Goal: Task Accomplishment & Management: Manage account settings

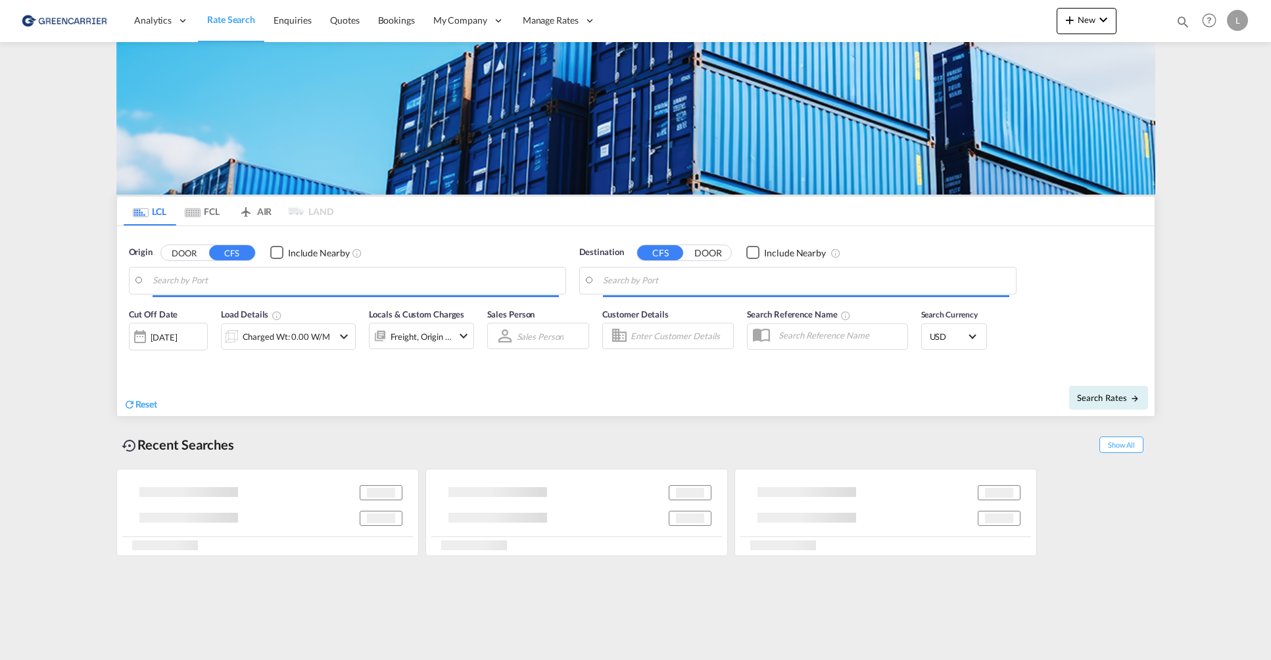
type input "[GEOGRAPHIC_DATA], NOOSL"
type input "[PERSON_NAME], NZNSN"
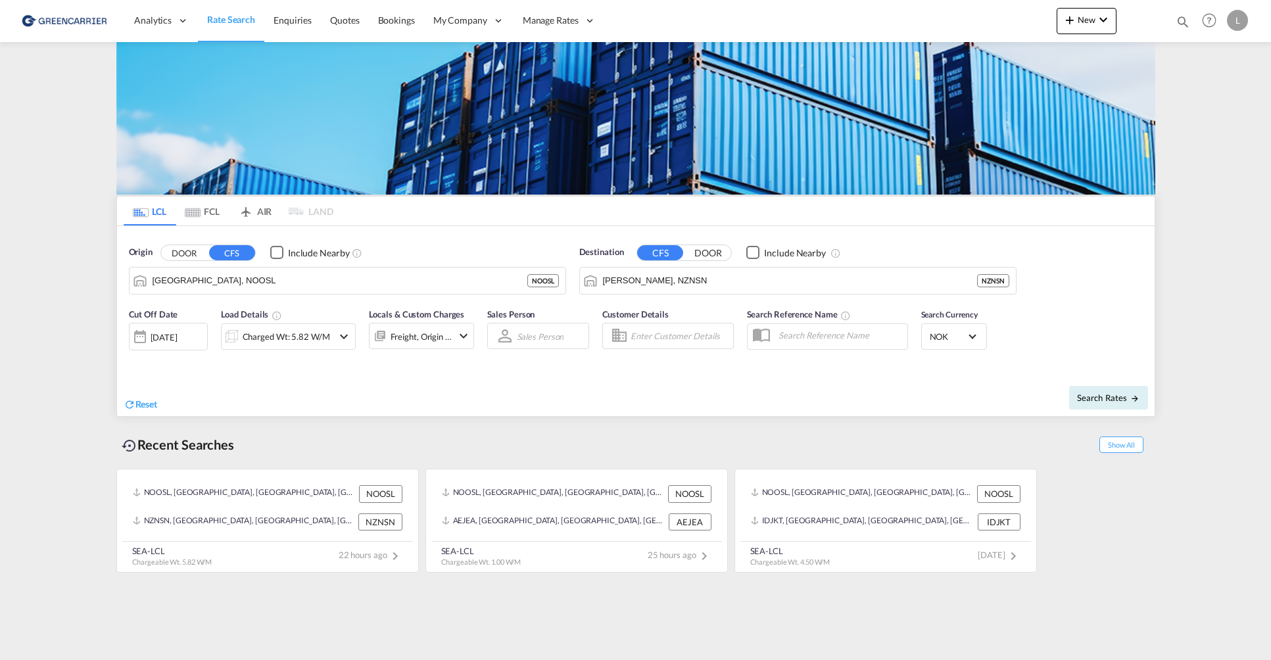
drag, startPoint x: 1229, startPoint y: 294, endPoint x: 1220, endPoint y: 291, distance: 9.8
click at [1229, 294] on md-content "Analytics Reports Dashboard Rate Search Enquiries Quotes Bookings" at bounding box center [635, 330] width 1271 height 660
click at [382, 23] on span "Bookings" at bounding box center [396, 19] width 37 height 11
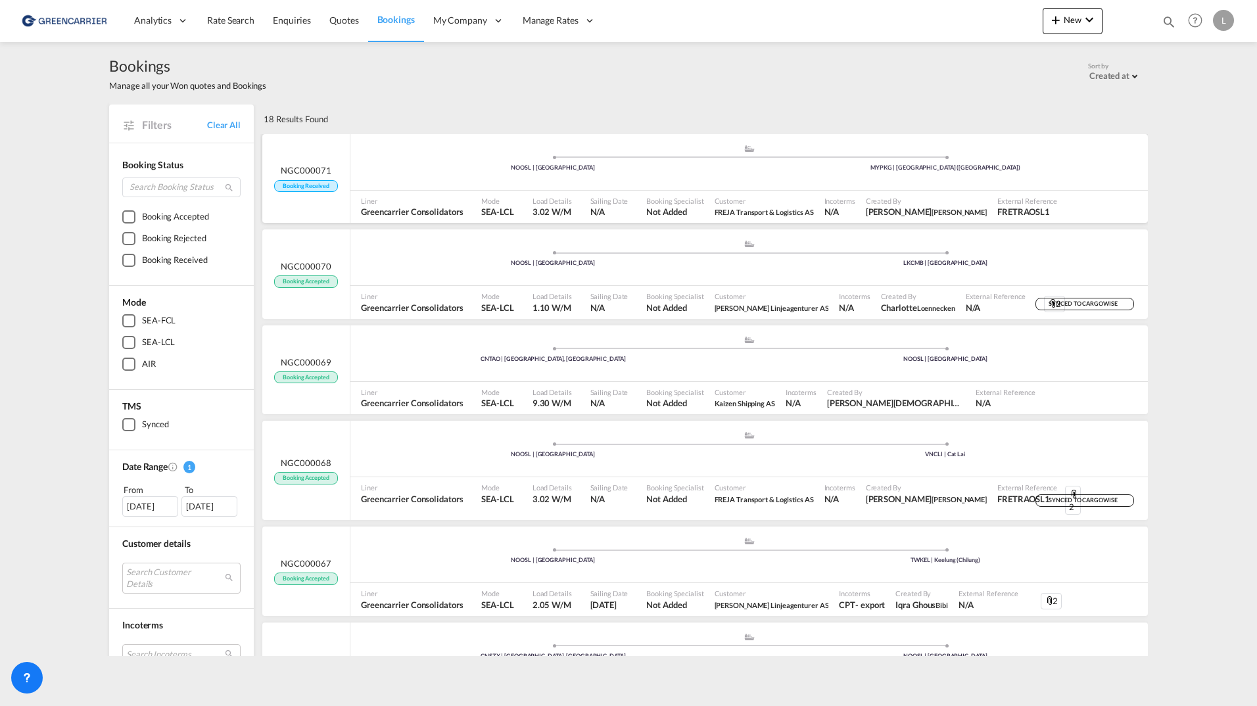
click at [380, 160] on ul ".a{fill:#aaa8ad;} .a{fill:#aaa8ad;} NOOSL | Oslo MYPKG | Port Klang (Pelabuhan …" at bounding box center [749, 160] width 784 height 7
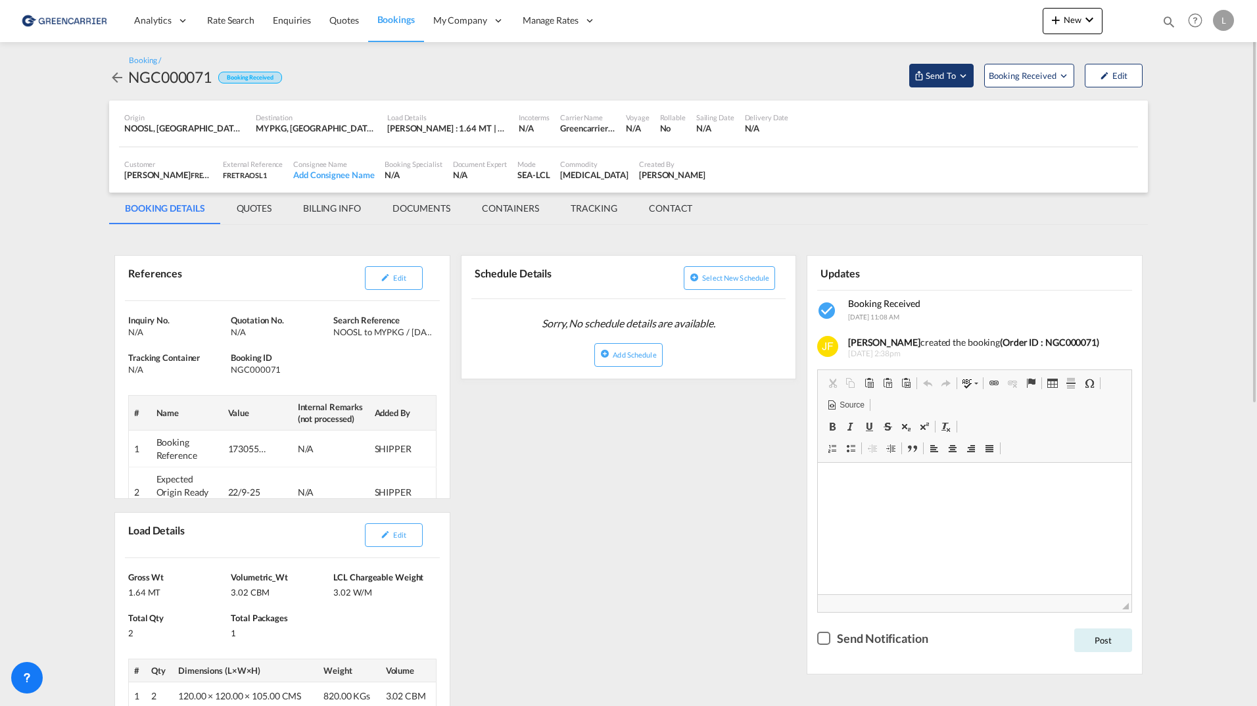
click at [954, 78] on span "Send To" at bounding box center [940, 75] width 33 height 13
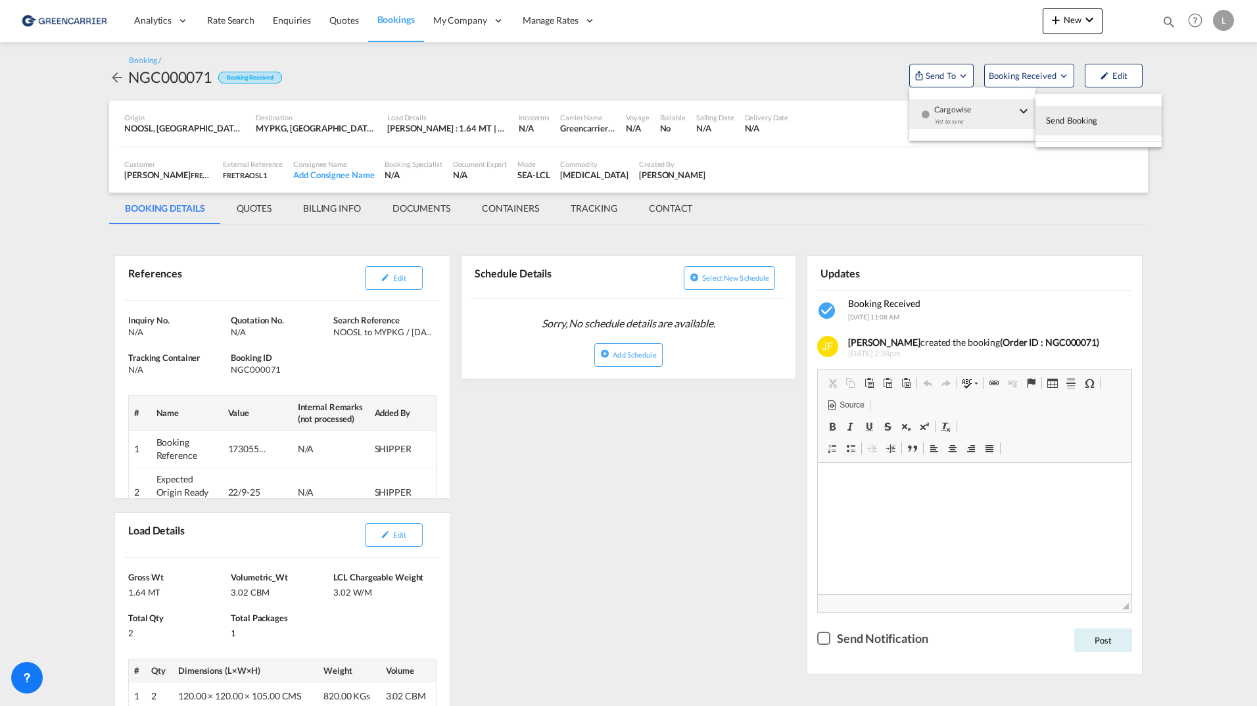
click at [1103, 121] on button "Send Booking" at bounding box center [1098, 121] width 126 height 30
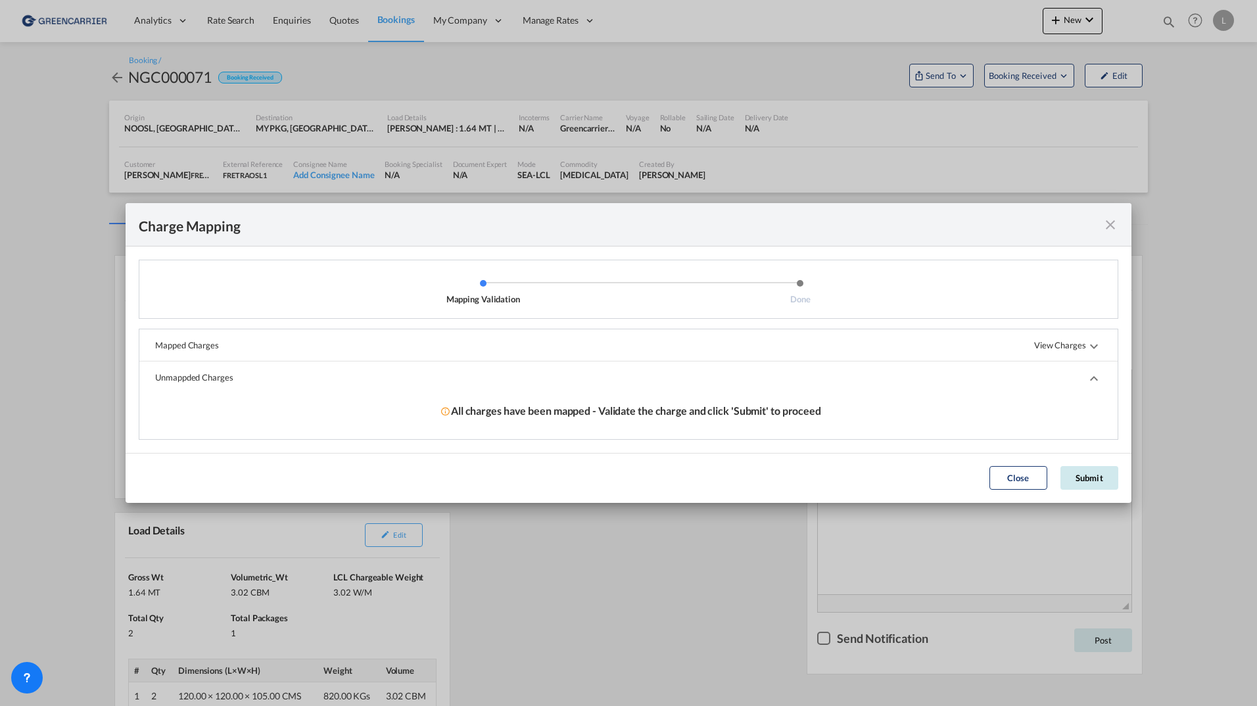
click at [1083, 482] on button "Submit" at bounding box center [1089, 478] width 58 height 24
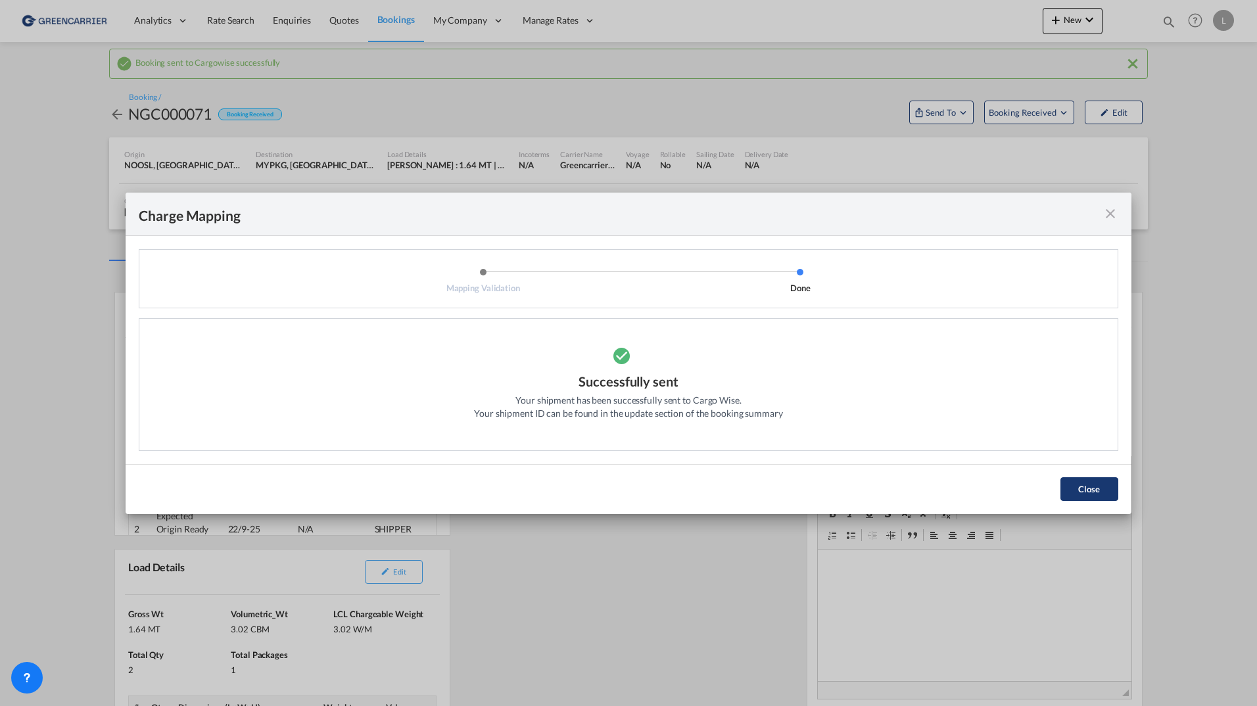
click at [1088, 493] on button "Close" at bounding box center [1089, 489] width 58 height 24
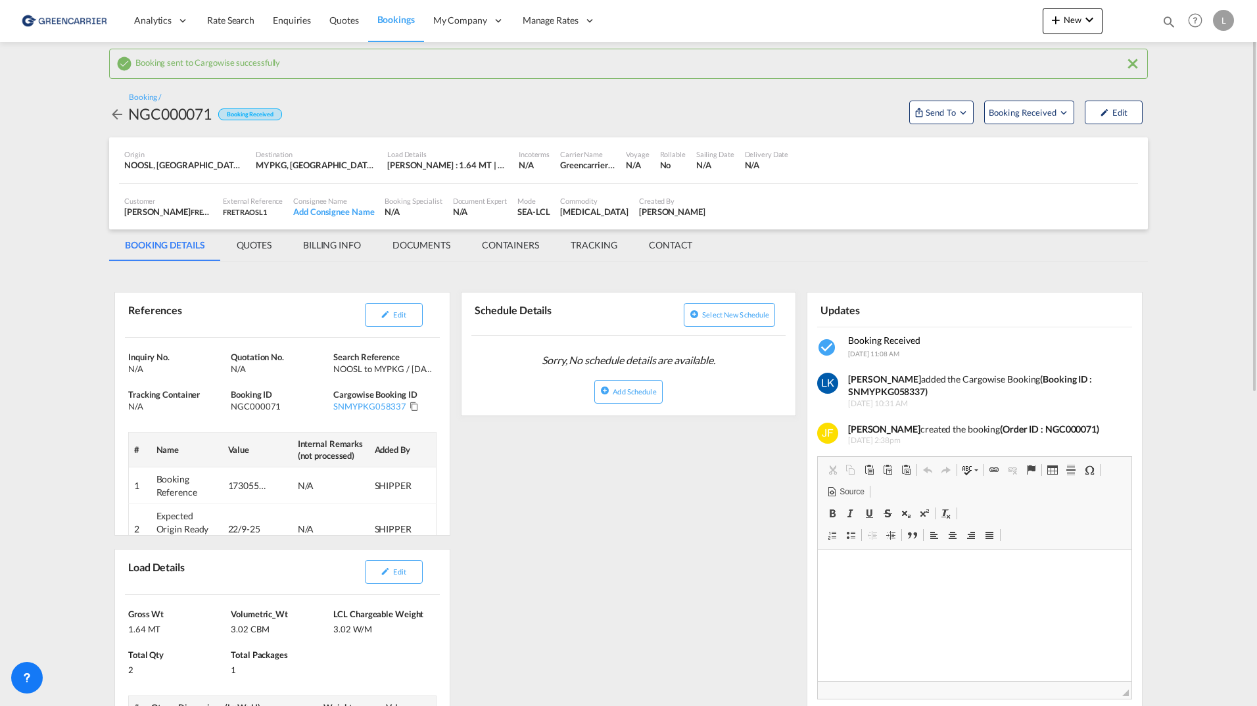
click at [170, 118] on div "NGC000071" at bounding box center [169, 113] width 83 height 21
copy div "NGC000071"
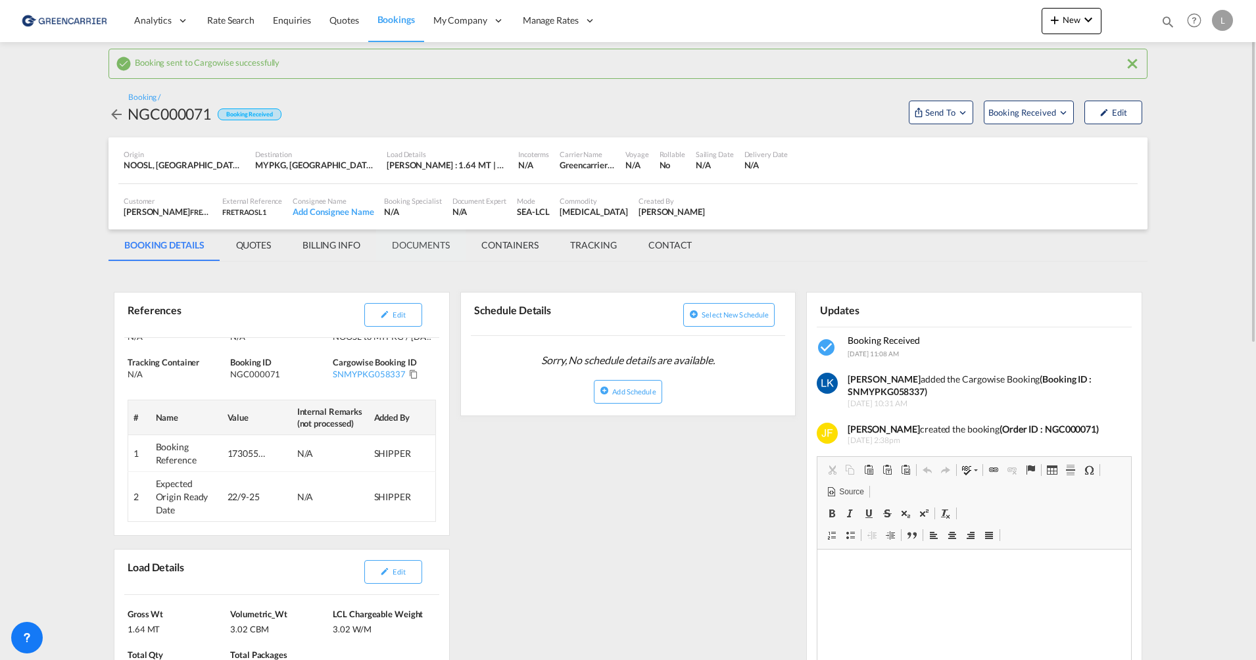
click at [447, 247] on md-tab-item "DOCUMENTS" at bounding box center [420, 245] width 89 height 32
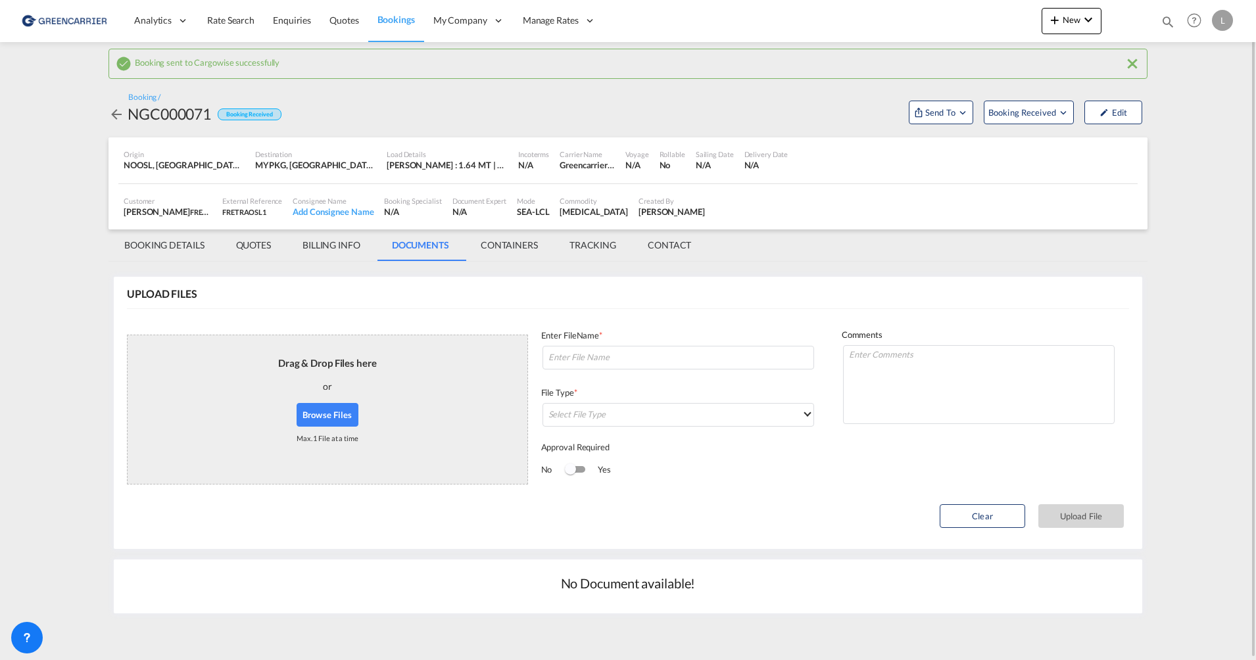
click at [335, 414] on button "Browse Files" at bounding box center [327, 415] width 62 height 24
click at [607, 360] on input at bounding box center [677, 358] width 271 height 24
paste input "SNMYPKG058337"
type input "bc SNMYPKG058337"
click at [619, 419] on md-select "Select File Type DO/CRO Draft B/L Freight Invoice Commercial Invoice Original B…" at bounding box center [677, 415] width 271 height 24
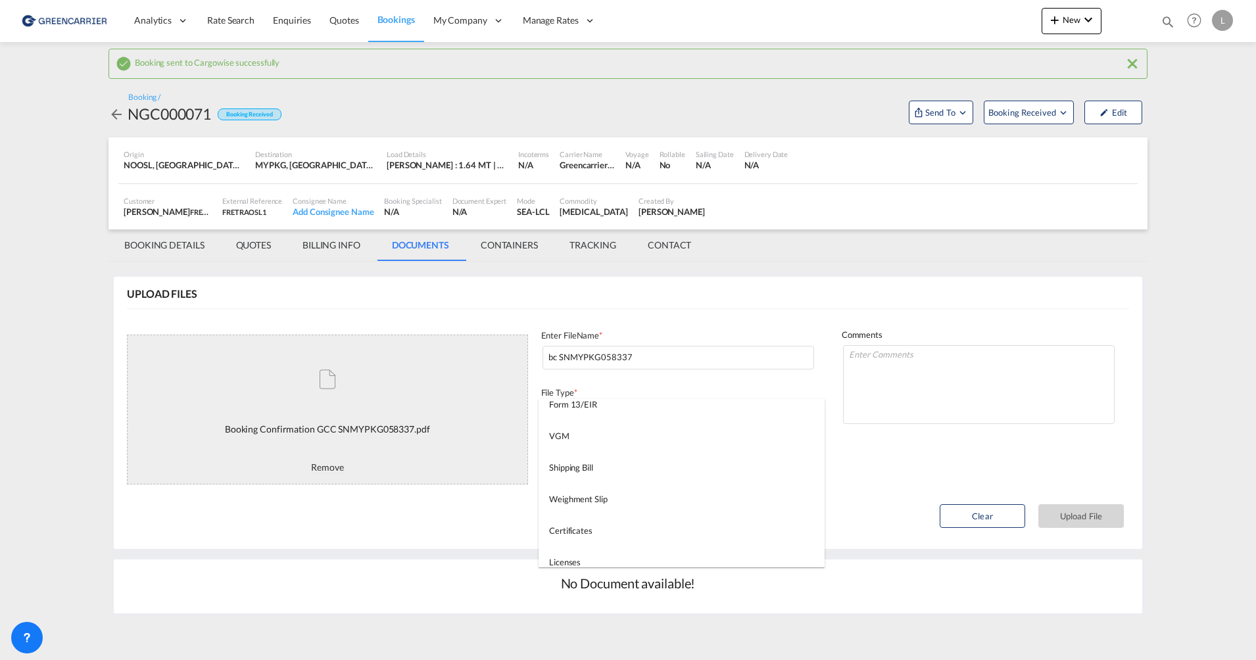
scroll to position [337, 0]
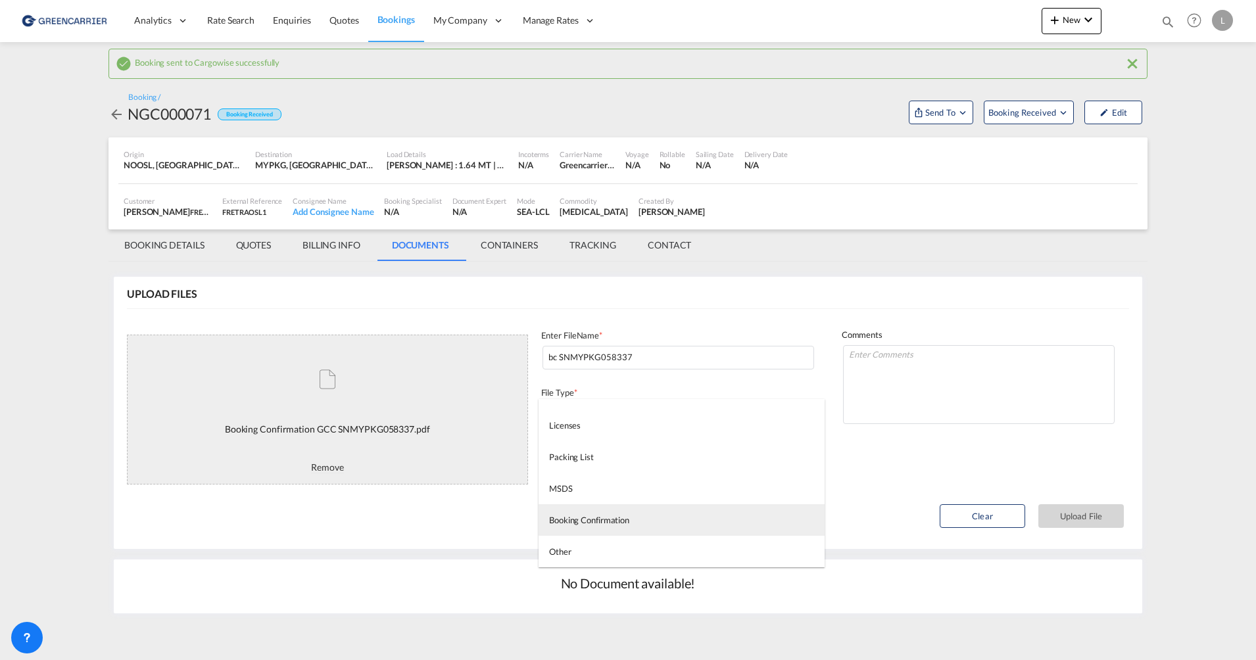
click at [618, 517] on div "Booking Confirmation" at bounding box center [589, 520] width 80 height 12
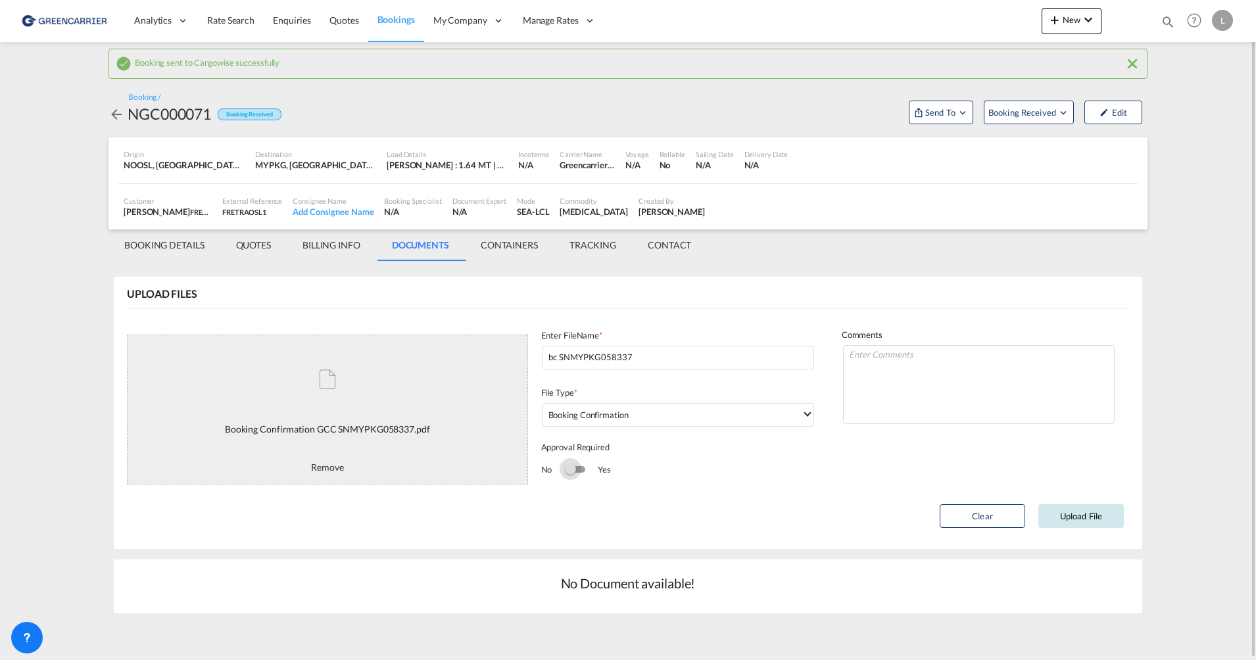
click at [1094, 518] on button "Upload File" at bounding box center [1080, 516] width 85 height 24
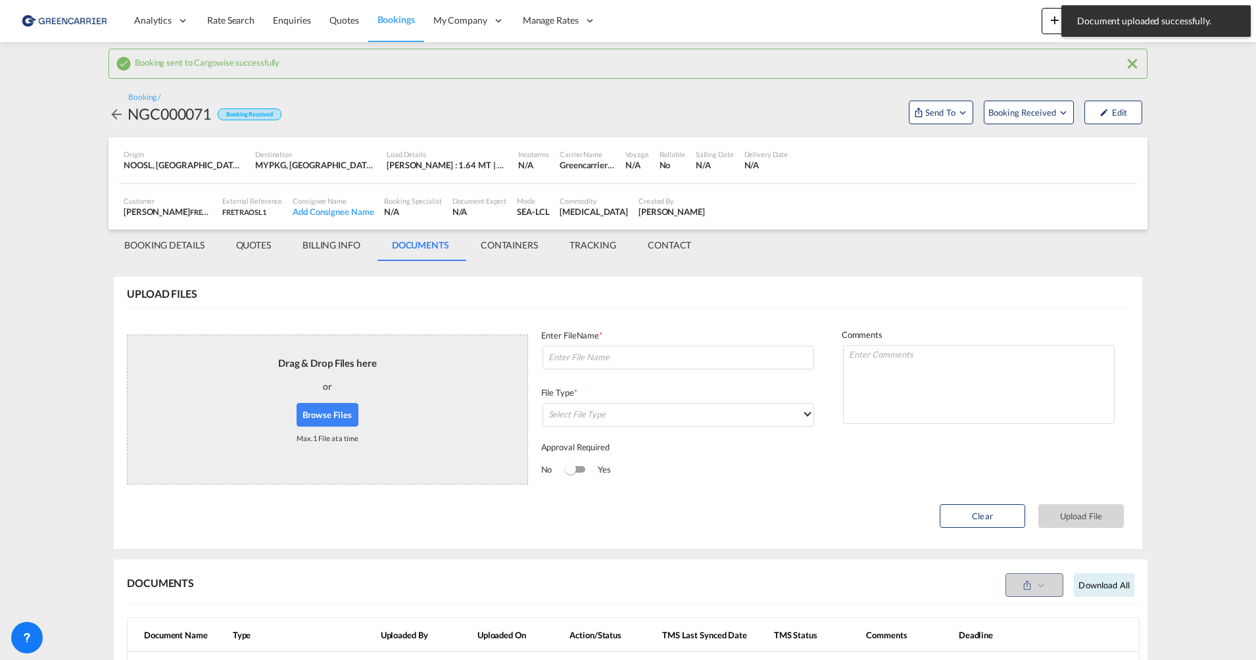
click at [335, 413] on button "Browse Files" at bounding box center [327, 415] width 62 height 24
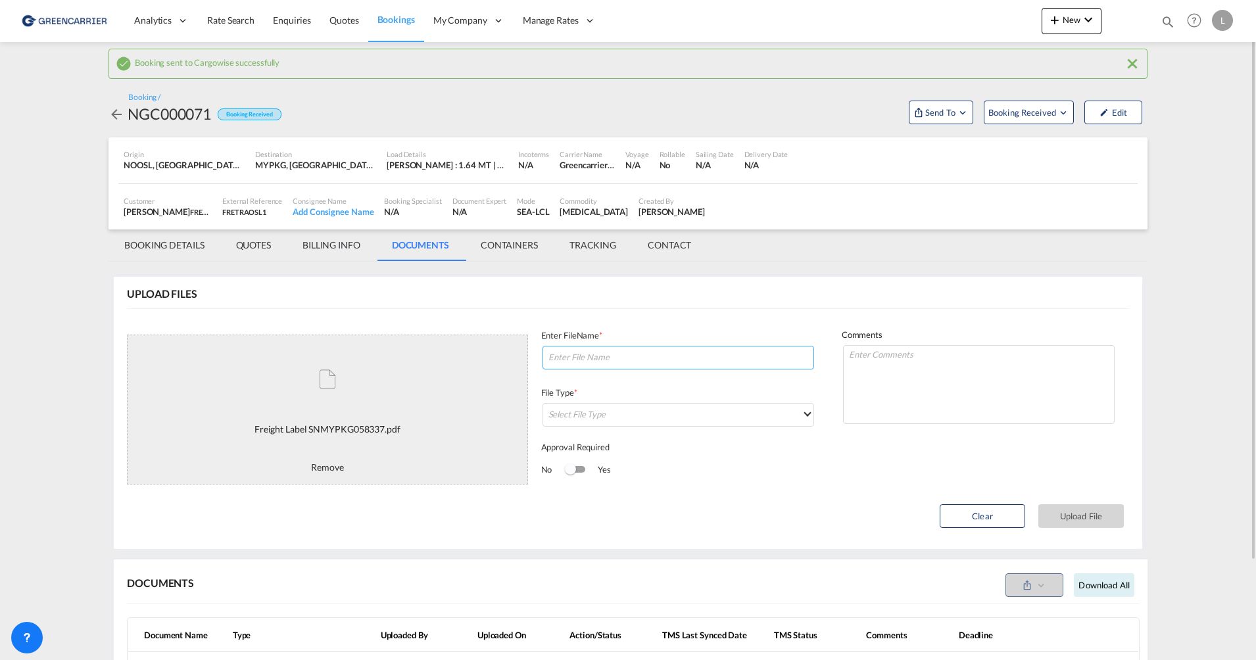
click at [616, 356] on input at bounding box center [677, 358] width 271 height 24
paste input "SNMYPKG058337"
type input "SNMYPKG058337 labels"
click at [649, 421] on md-select "Select File Type" at bounding box center [677, 415] width 271 height 24
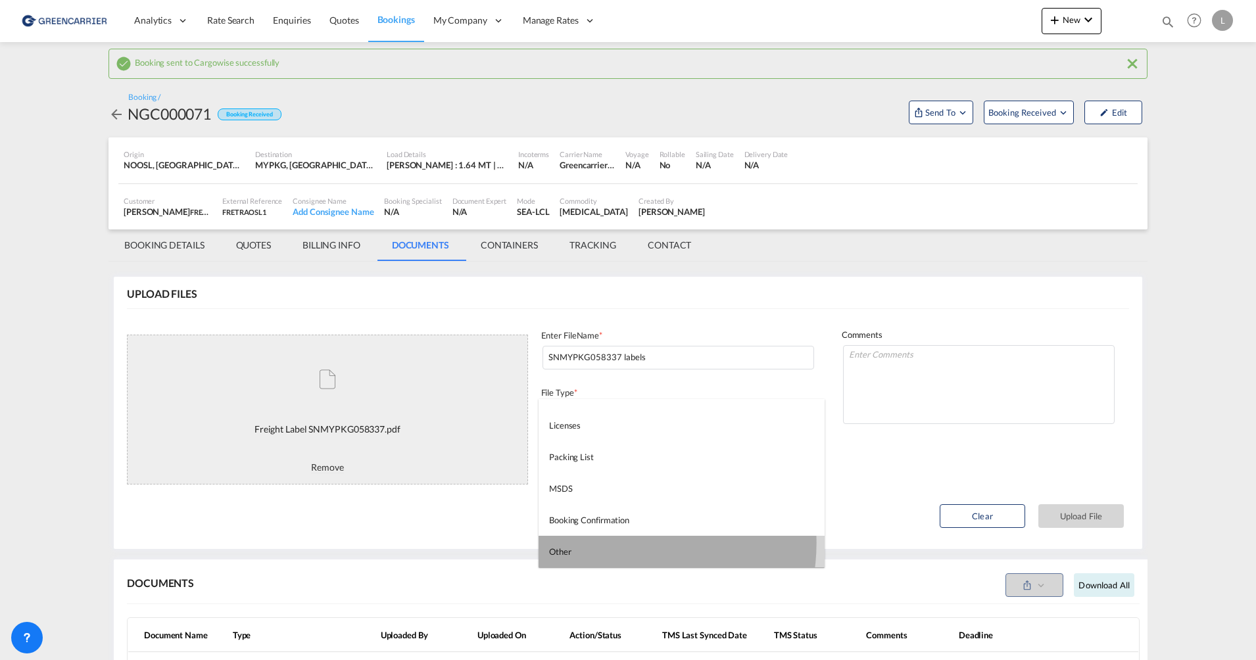
click at [623, 543] on md-option "Other" at bounding box center [681, 552] width 286 height 32
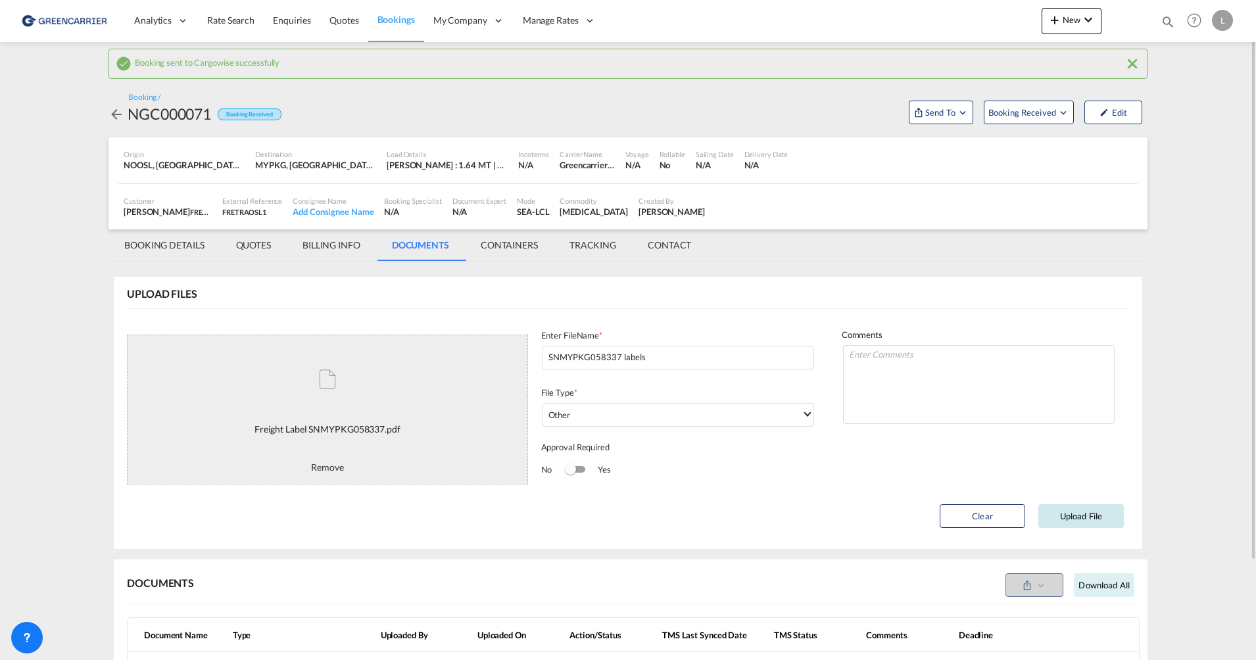
click at [1075, 517] on button "Upload File" at bounding box center [1080, 516] width 85 height 24
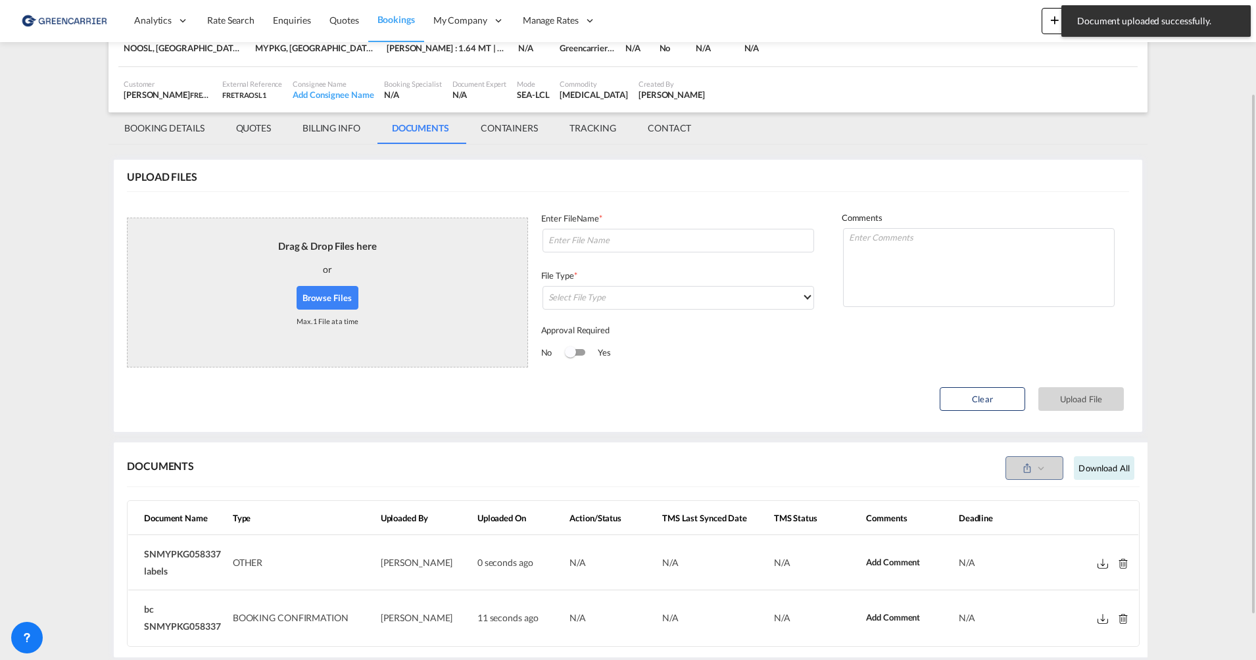
scroll to position [0, 0]
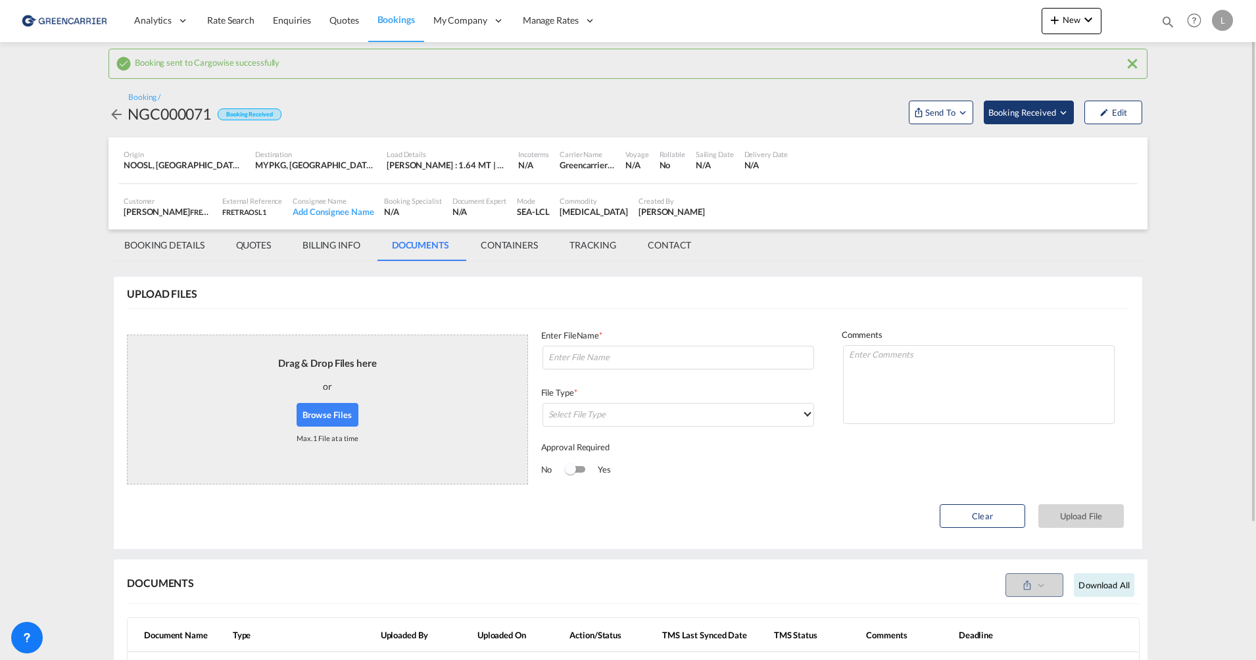
click at [1034, 113] on span "Booking Received" at bounding box center [1022, 112] width 69 height 13
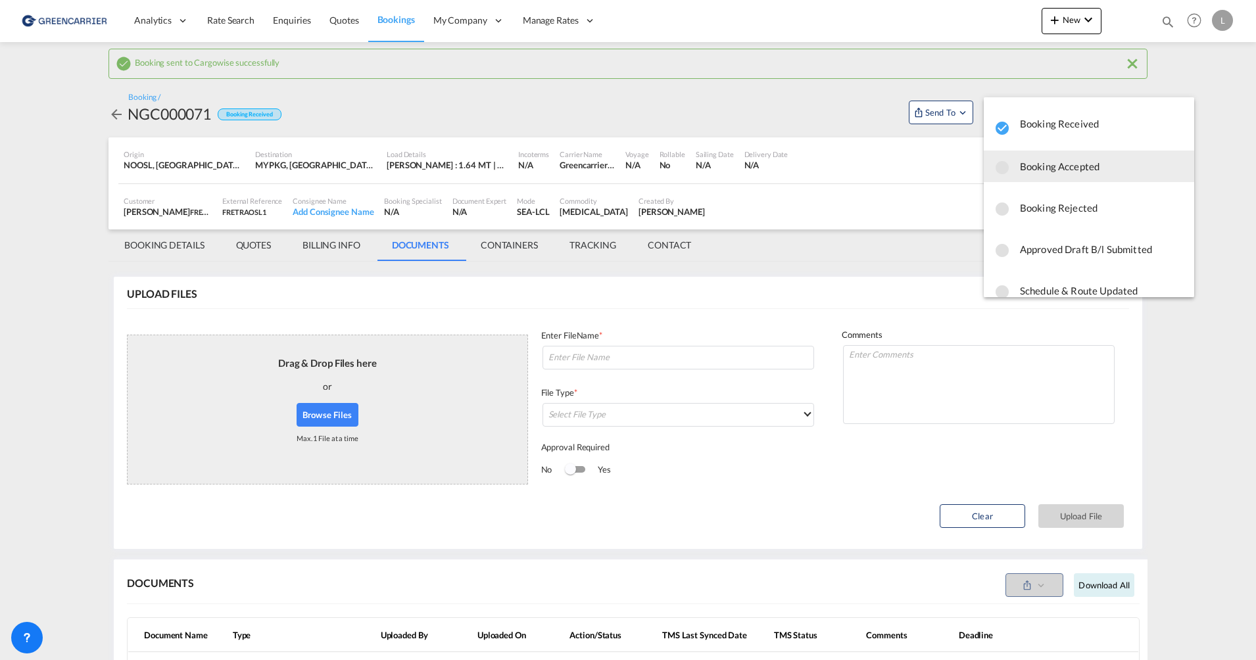
click at [1075, 161] on span "Booking Accepted" at bounding box center [1102, 166] width 164 height 24
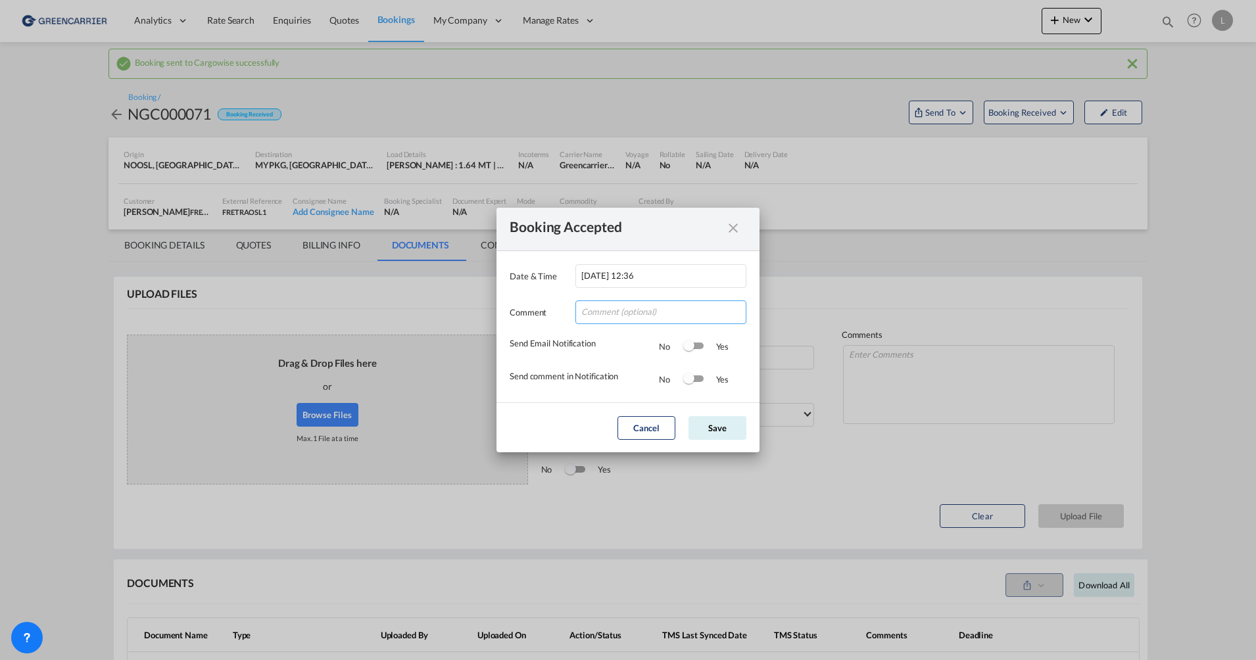
click at [632, 310] on input "Date & ..." at bounding box center [660, 312] width 171 height 24
type input "Takk for booking. Dokumenter vedlagt."
click at [703, 348] on div "Yes" at bounding box center [716, 346] width 26 height 13
click at [707, 383] on div "Yes" at bounding box center [716, 379] width 26 height 13
click at [707, 346] on div "Yes" at bounding box center [716, 346] width 26 height 13
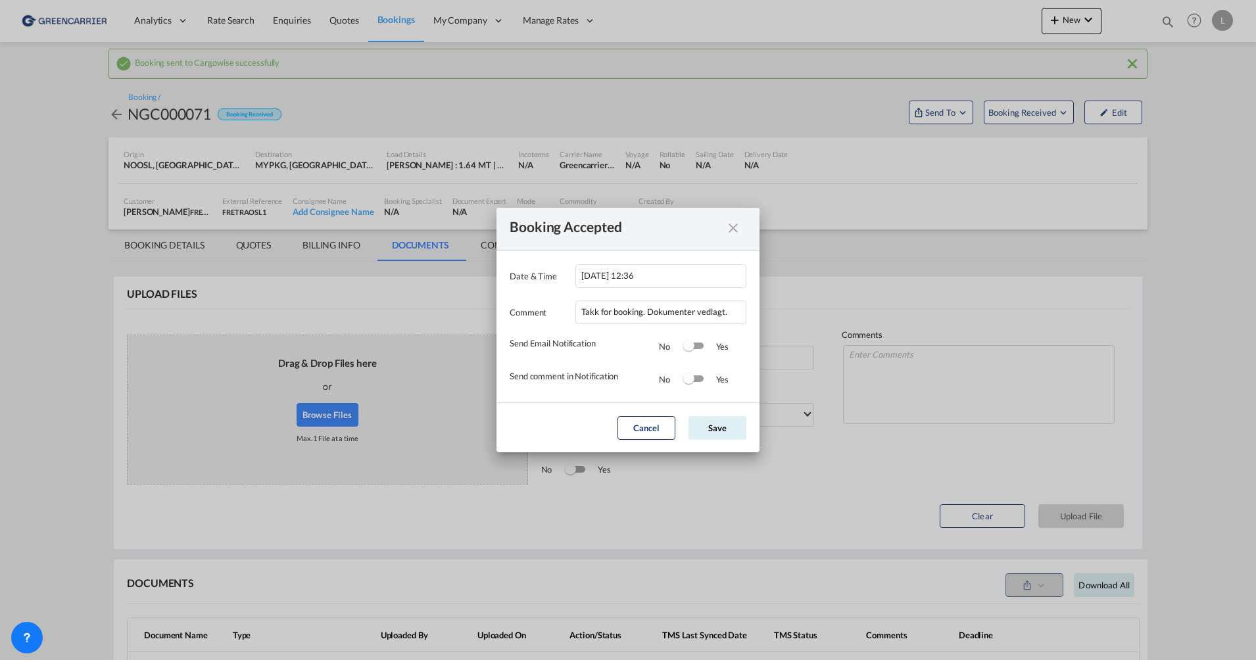
click at [694, 346] on div "Switch 1" at bounding box center [688, 345] width 11 height 11
drag, startPoint x: 694, startPoint y: 377, endPoint x: 701, endPoint y: 394, distance: 18.6
click at [694, 378] on div "Switch 2" at bounding box center [688, 378] width 11 height 11
click at [714, 417] on button "Save" at bounding box center [717, 428] width 58 height 24
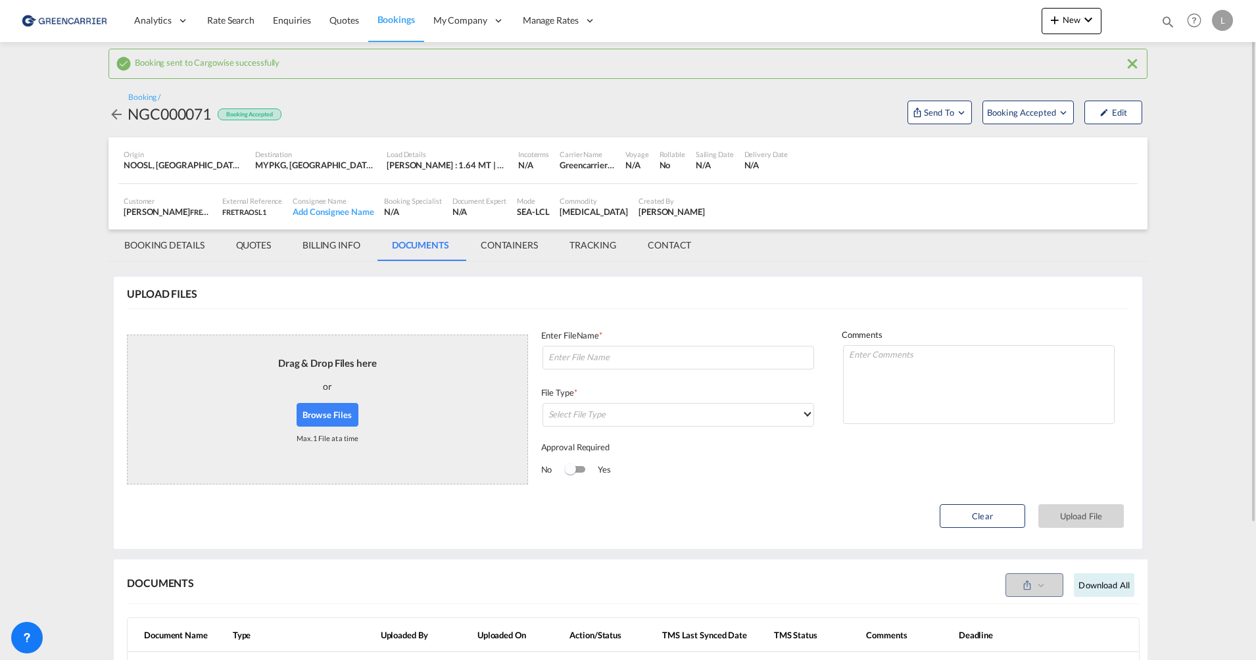
drag, startPoint x: 398, startPoint y: 23, endPoint x: 1009, endPoint y: 24, distance: 610.7
click at [398, 24] on span "Bookings" at bounding box center [395, 19] width 37 height 11
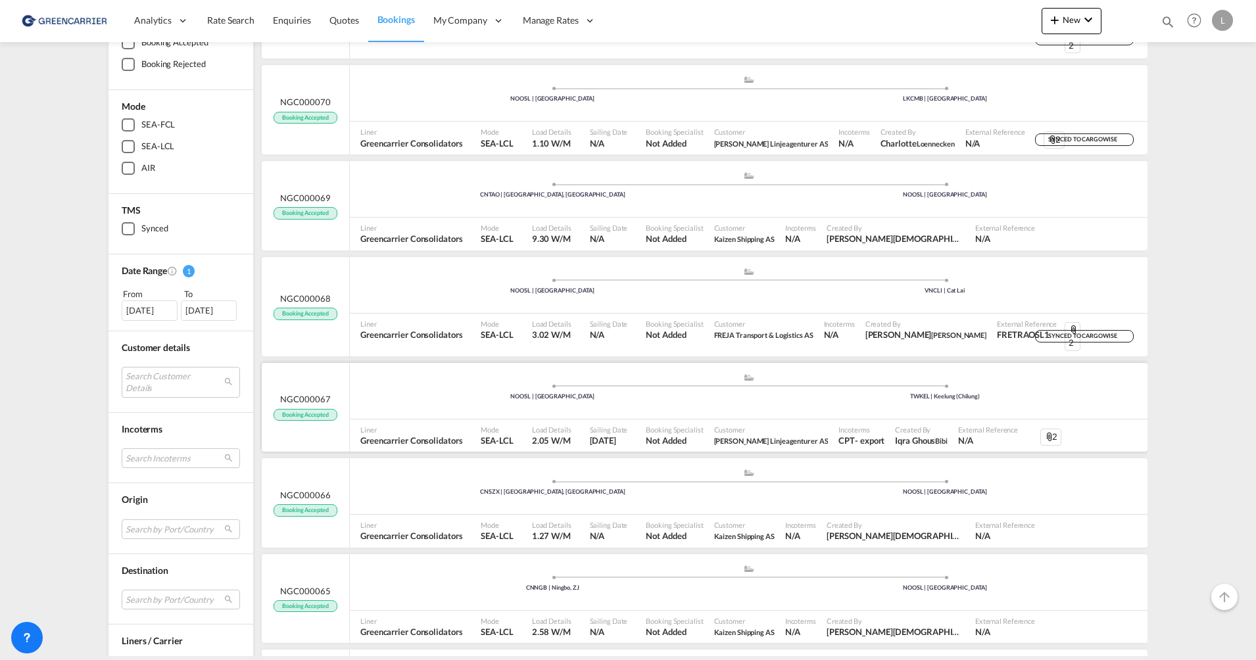
scroll to position [197, 0]
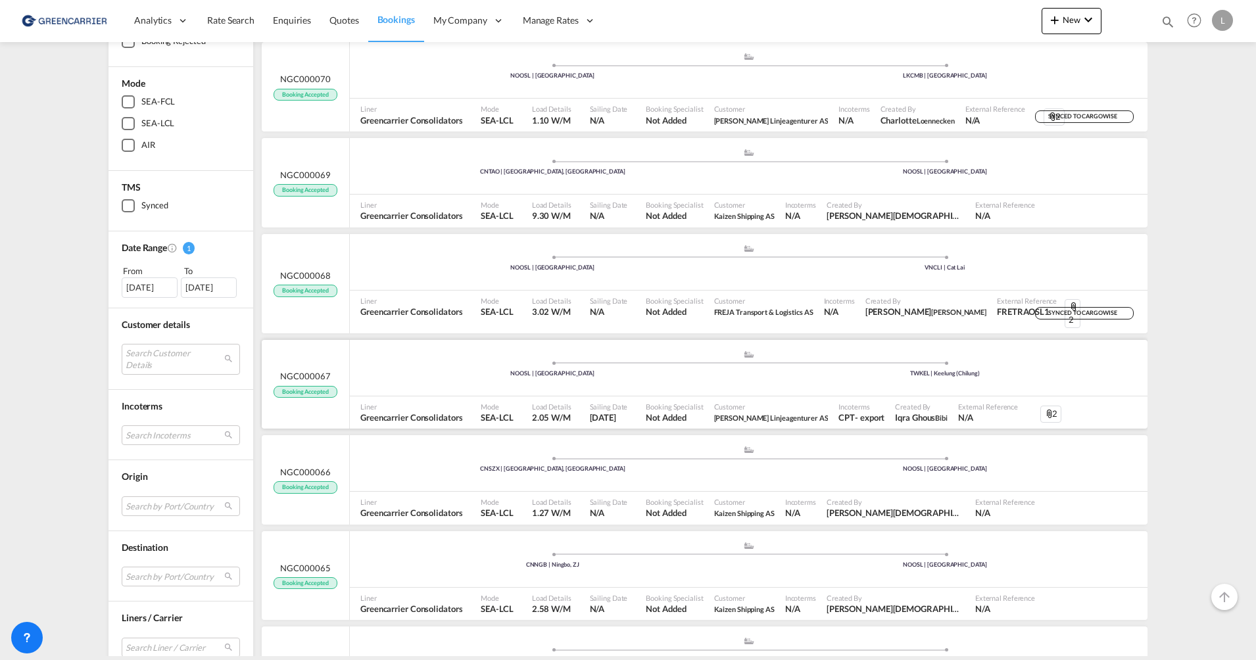
click at [701, 362] on div ".a{fill:#aaa8ad;} .a{fill:#aaa8ad;} NOOSL | Oslo TWKEL | Keelung (Chilung)" at bounding box center [748, 369] width 797 height 39
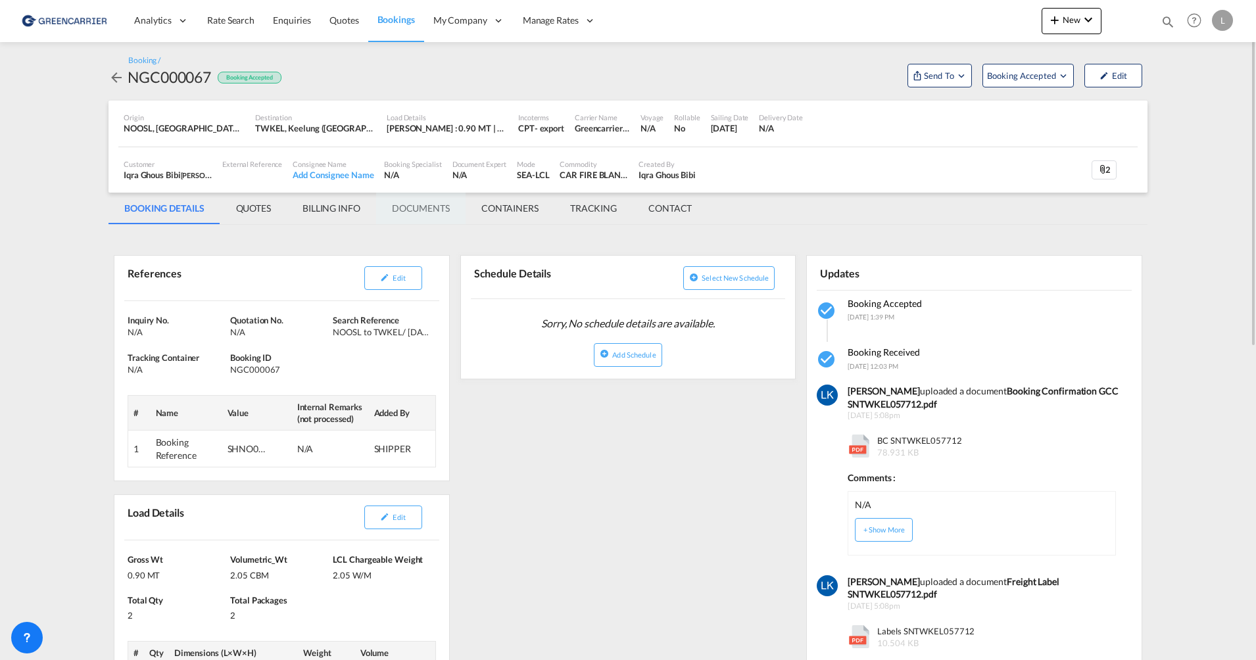
click at [418, 208] on md-tab-item "DOCUMENTS" at bounding box center [420, 209] width 89 height 32
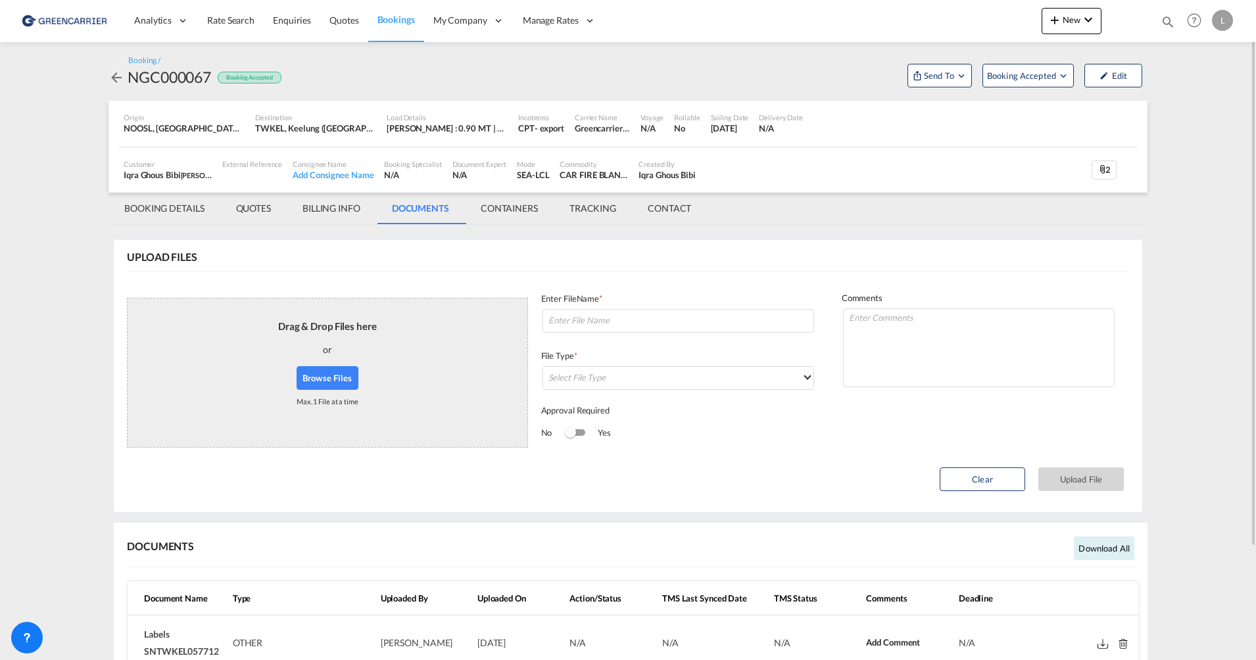
scroll to position [136, 0]
